Goal: Check status: Check status

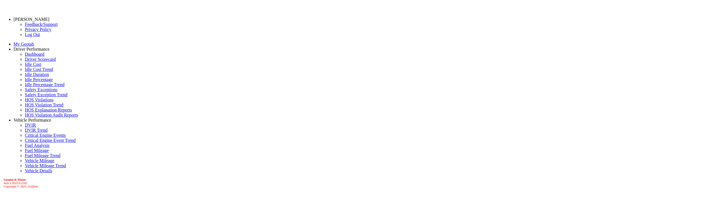
select select "******"
click at [36, 62] on link "Driver Scorecard" at bounding box center [40, 59] width 31 height 5
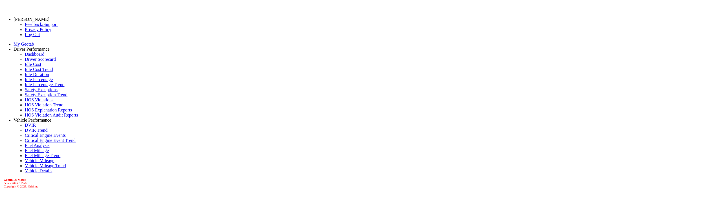
drag, startPoint x: 407, startPoint y: 124, endPoint x: 434, endPoint y: 123, distance: 27.1
